Goal: Task Accomplishment & Management: Use online tool/utility

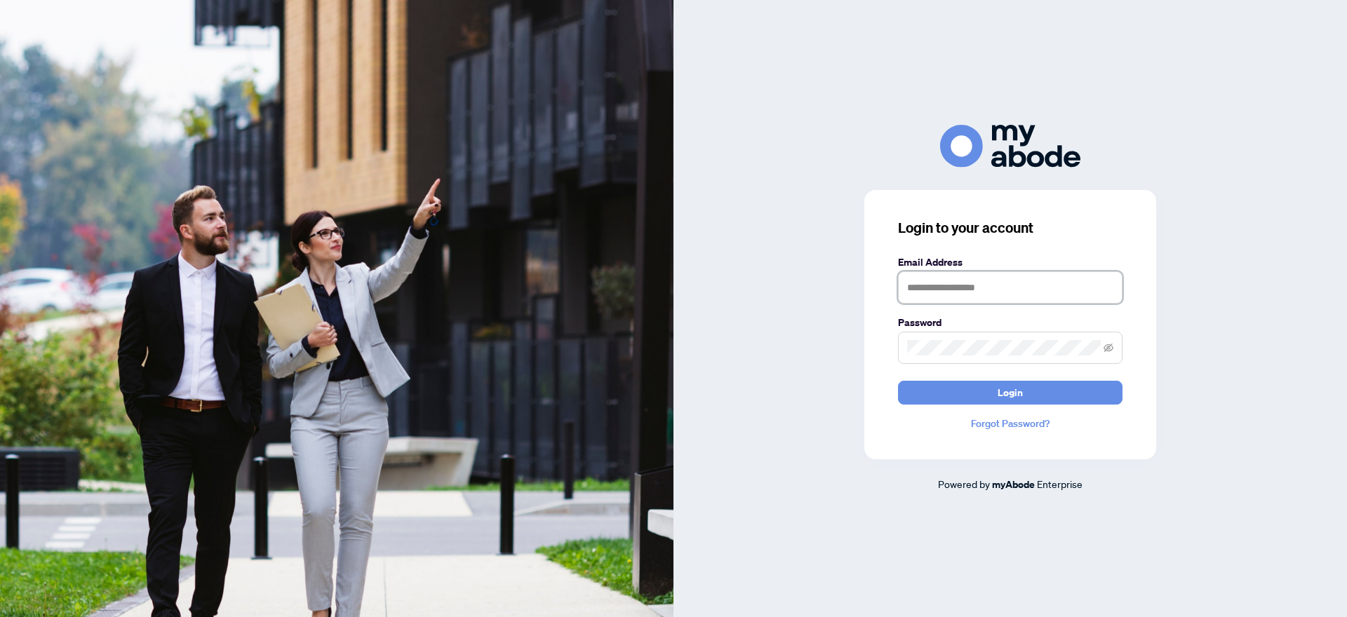
click at [923, 288] on input "text" at bounding box center [1010, 287] width 224 height 32
click at [955, 295] on input "**" at bounding box center [1010, 287] width 224 height 32
type input "**********"
click at [985, 392] on button "Login" at bounding box center [1010, 393] width 224 height 24
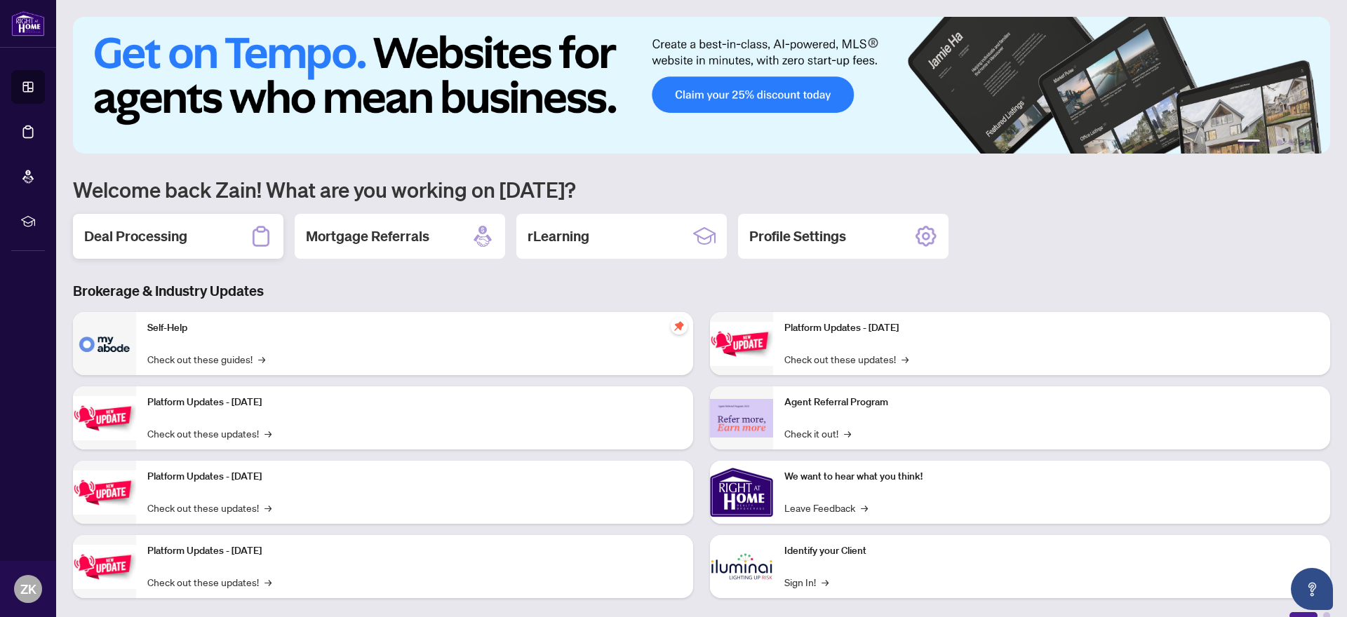
click at [147, 242] on h2 "Deal Processing" at bounding box center [135, 237] width 103 height 20
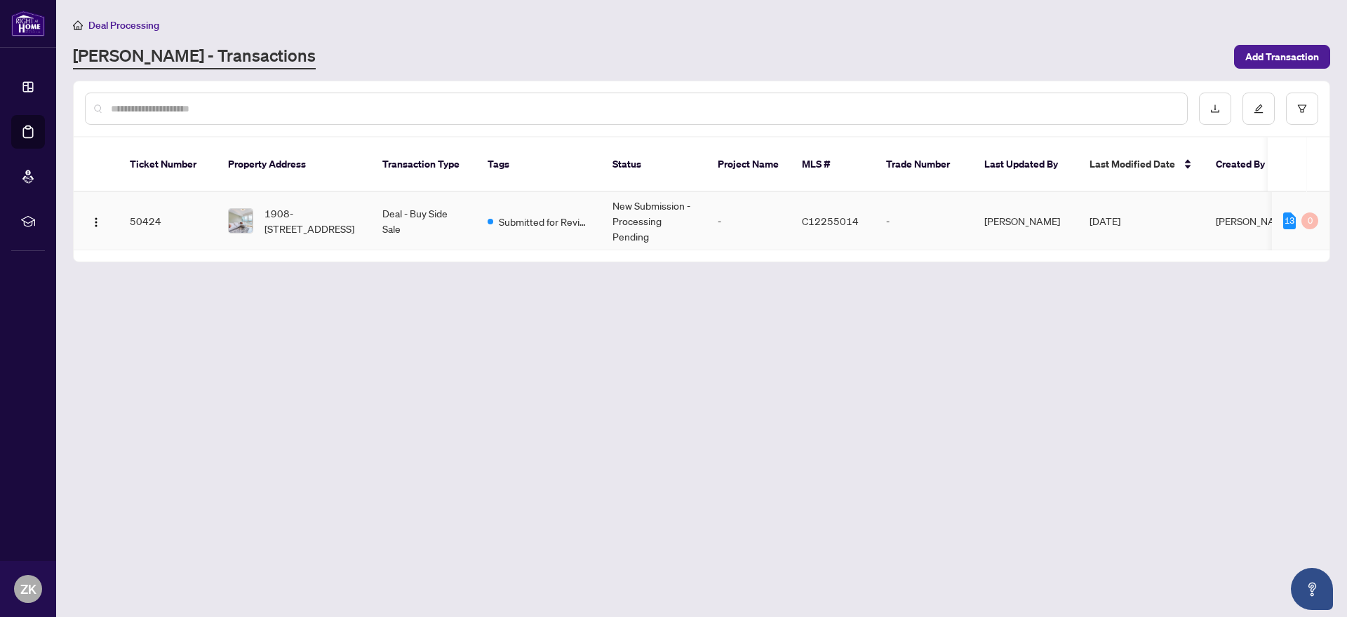
scroll to position [0, 3]
click at [572, 227] on span "Submitted for Review" at bounding box center [541, 221] width 91 height 15
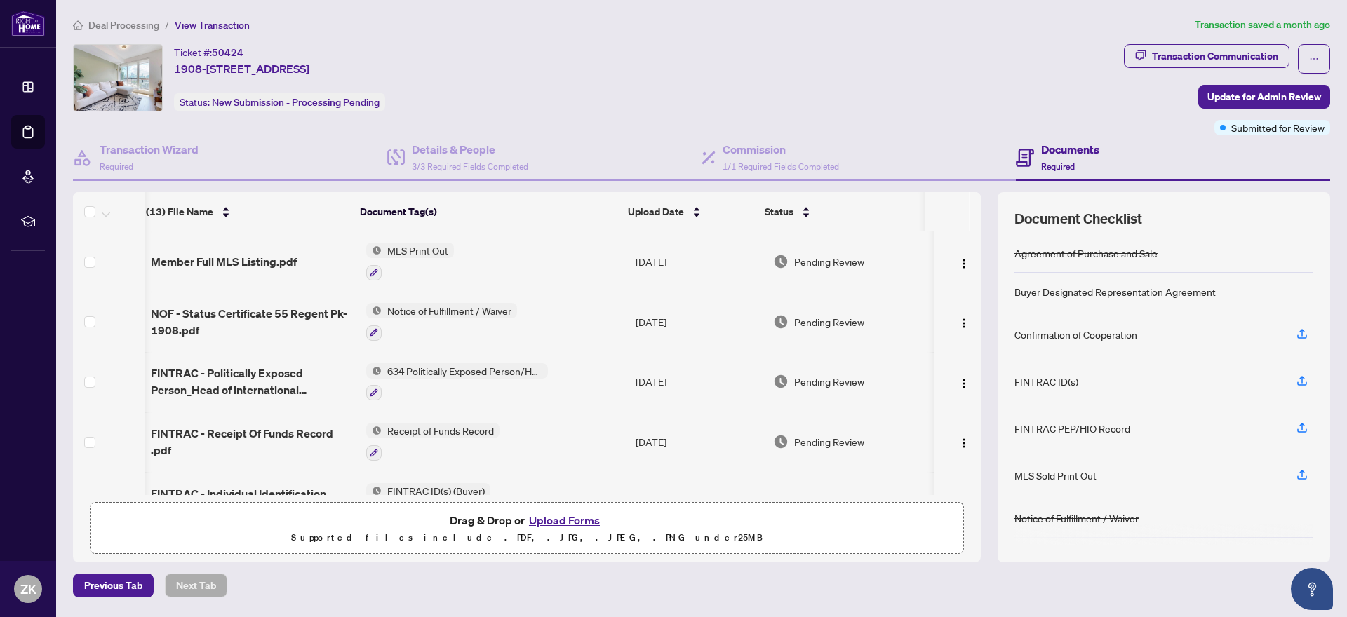
scroll to position [0, 6]
click at [394, 257] on div "MLS Print Out" at bounding box center [410, 262] width 88 height 38
click at [400, 252] on span "MLS Print Out" at bounding box center [418, 250] width 72 height 15
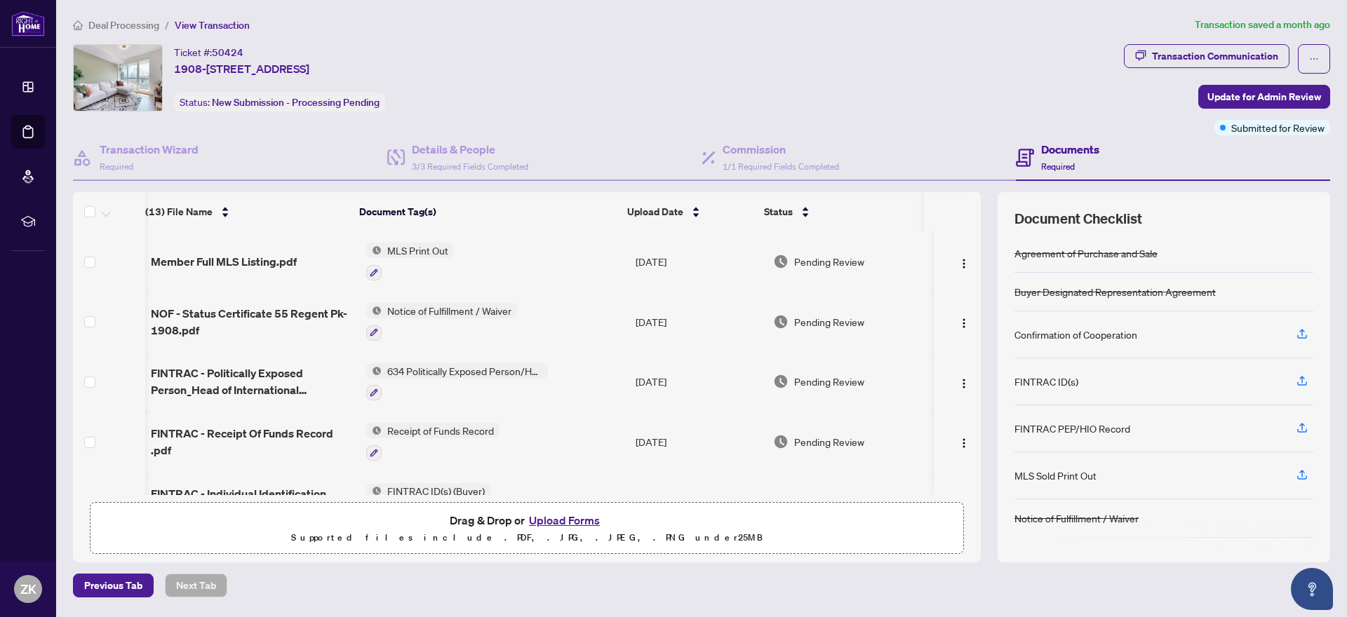
click at [384, 258] on div "MLS Print Out" at bounding box center [410, 262] width 88 height 38
click at [375, 269] on icon "button" at bounding box center [374, 273] width 8 height 8
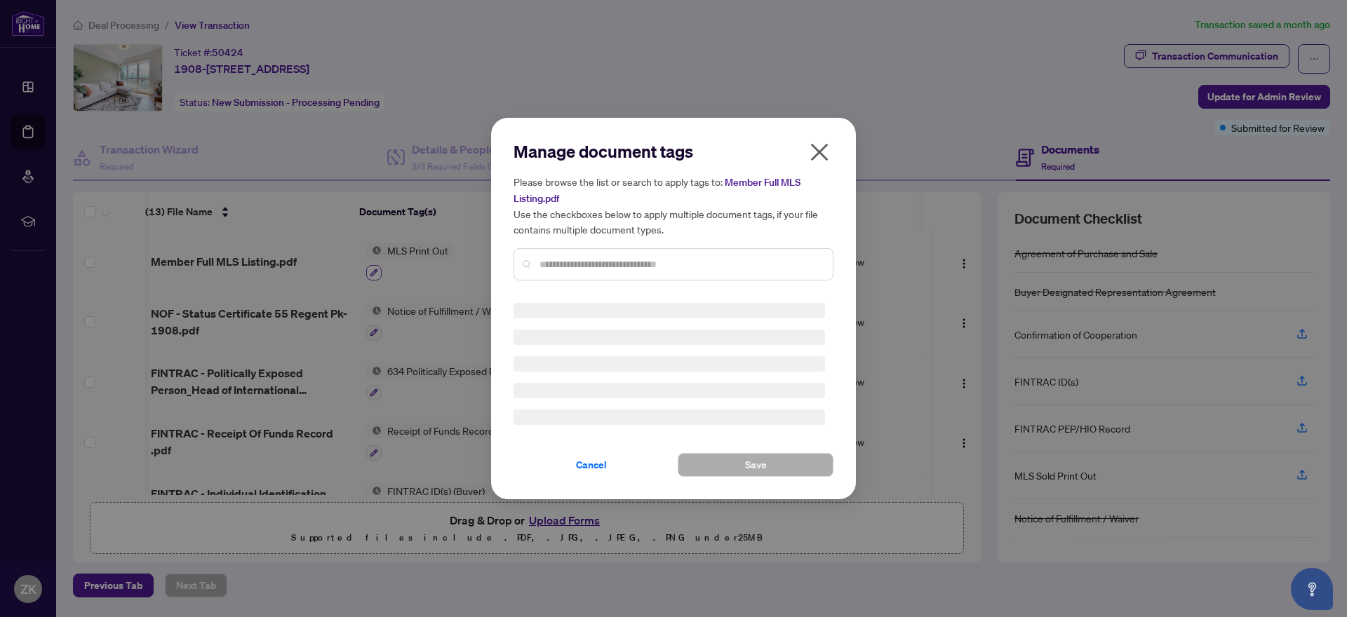
click at [375, 267] on div "Manage document tags Please browse the list or search to apply tags to: Member …" at bounding box center [673, 308] width 1347 height 617
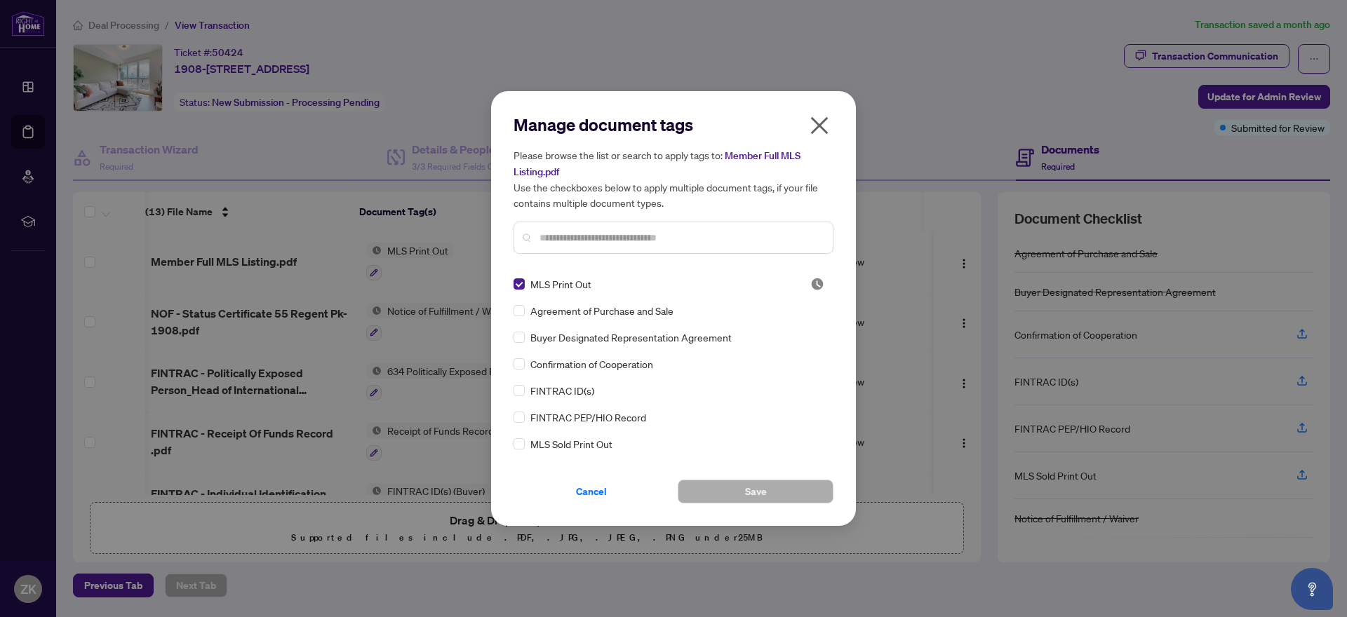
click at [825, 128] on icon "close" at bounding box center [819, 125] width 22 height 22
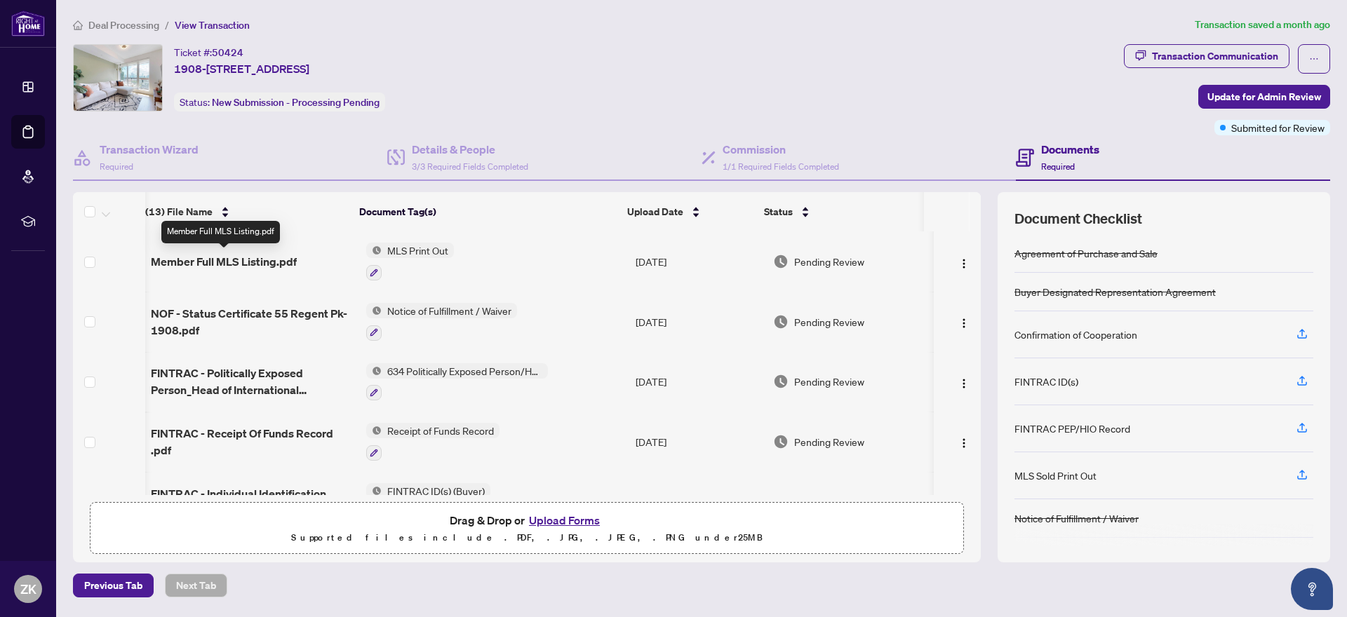
click at [244, 260] on span "Member Full MLS Listing.pdf" at bounding box center [224, 261] width 146 height 17
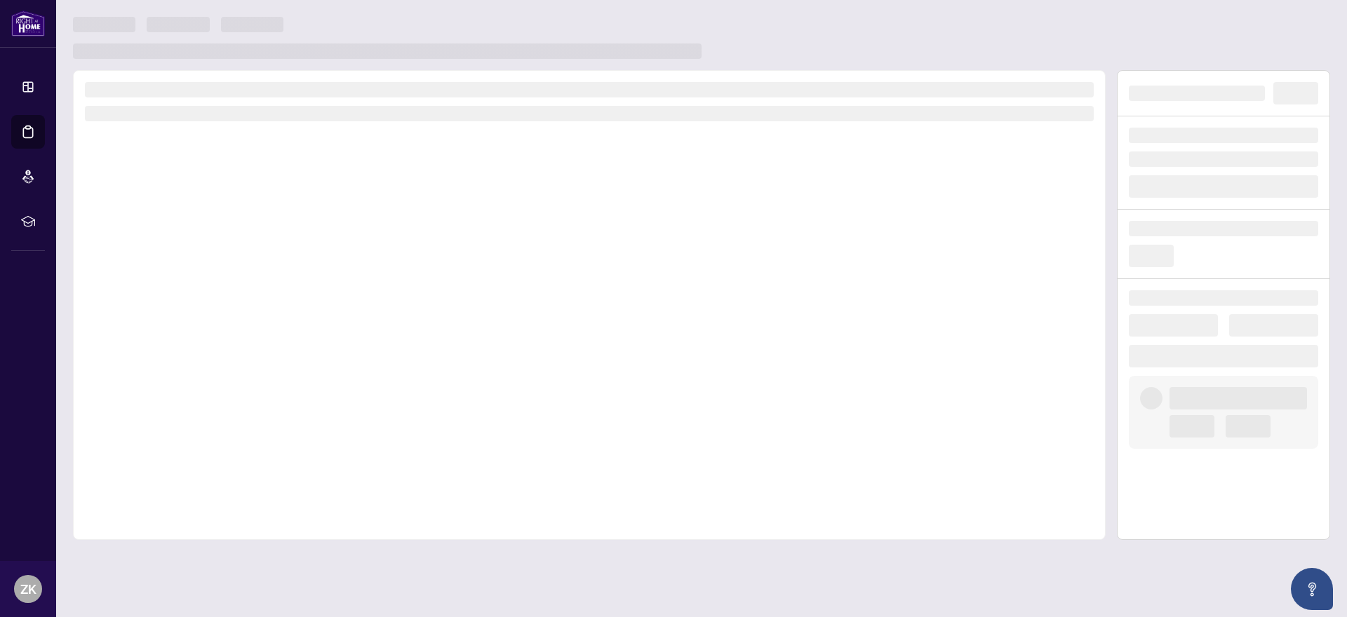
click at [244, 260] on div at bounding box center [589, 305] width 1033 height 470
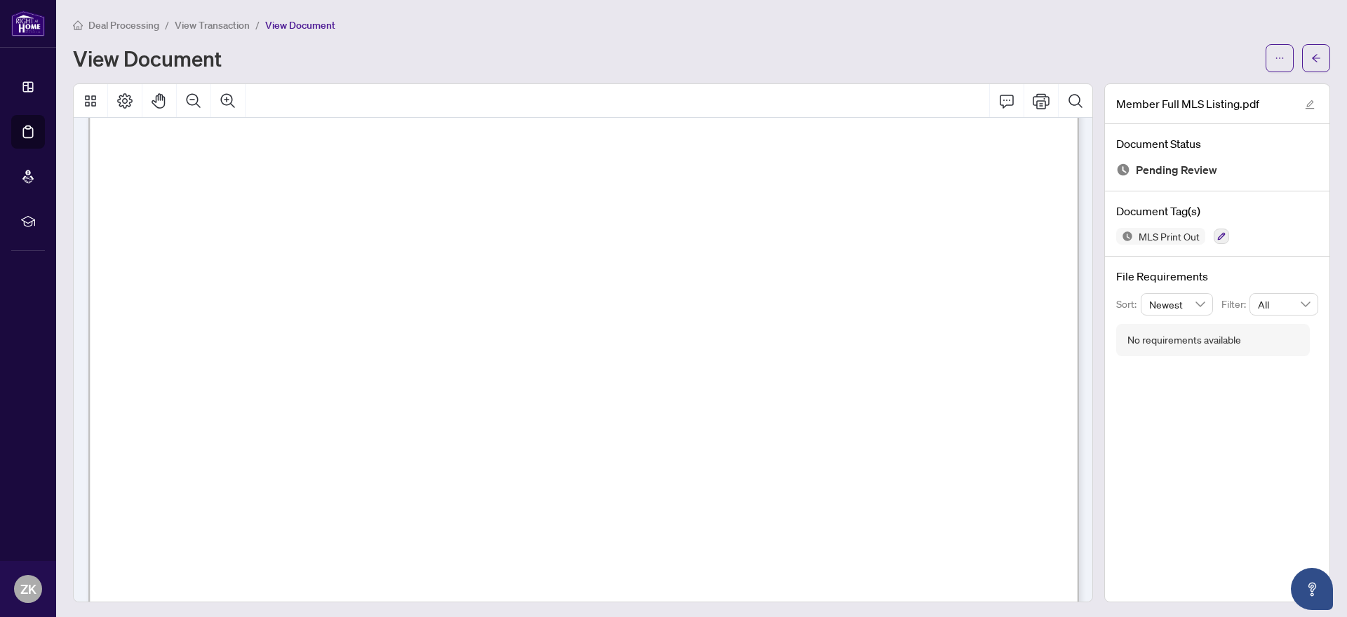
scroll to position [370, 1]
